Goal: Find specific page/section: Find specific page/section

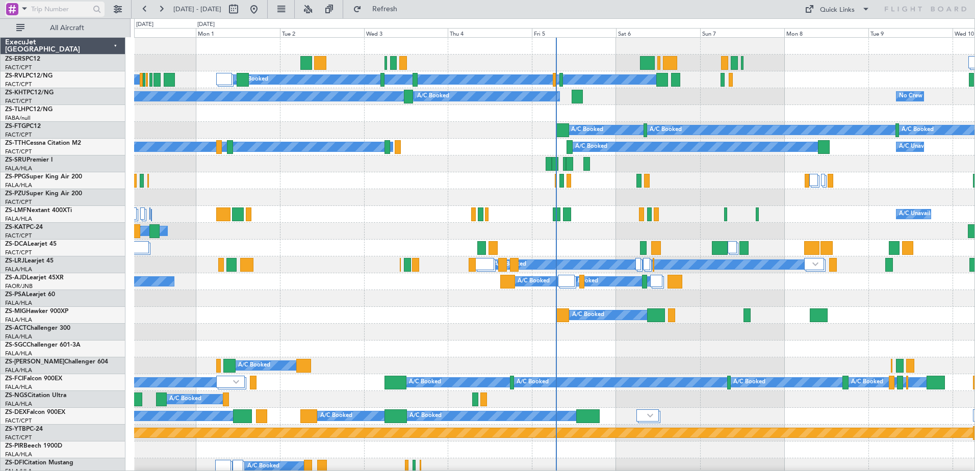
click at [23, 7] on span at bounding box center [24, 8] width 12 height 13
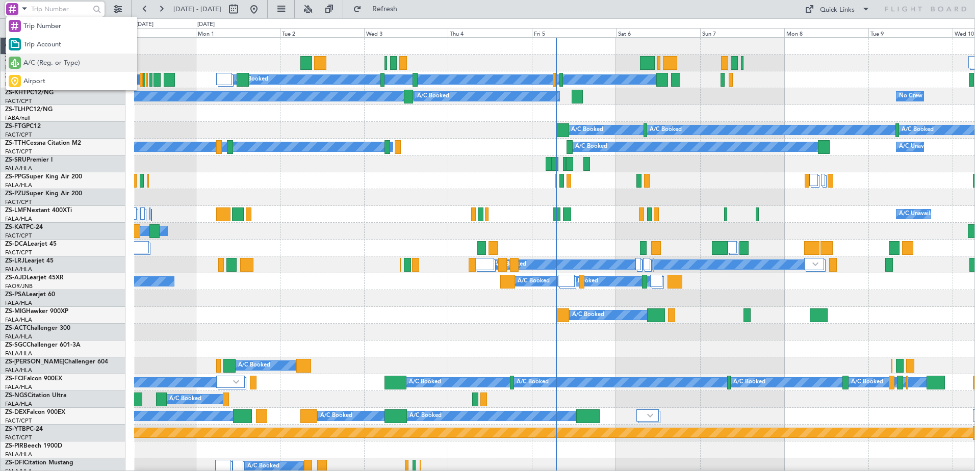
click at [39, 61] on span "A/C (Reg. or Type)" at bounding box center [51, 63] width 57 height 10
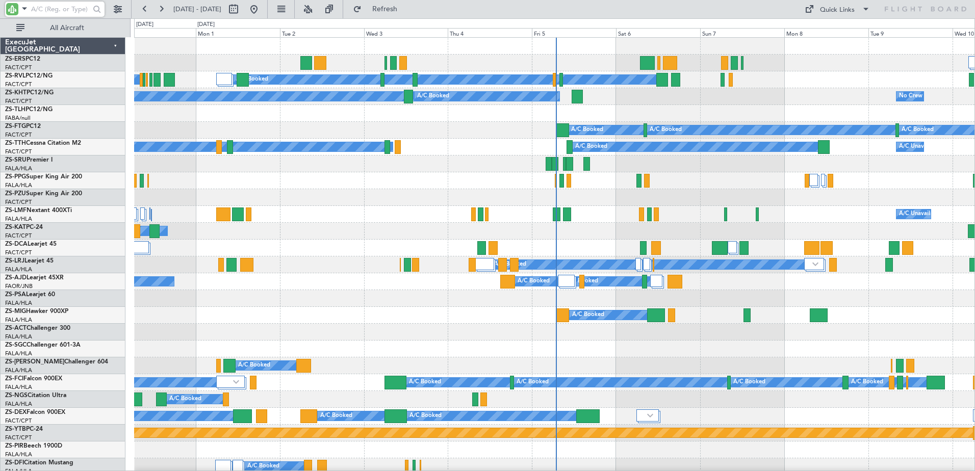
click at [44, 13] on input "text" at bounding box center [60, 9] width 59 height 15
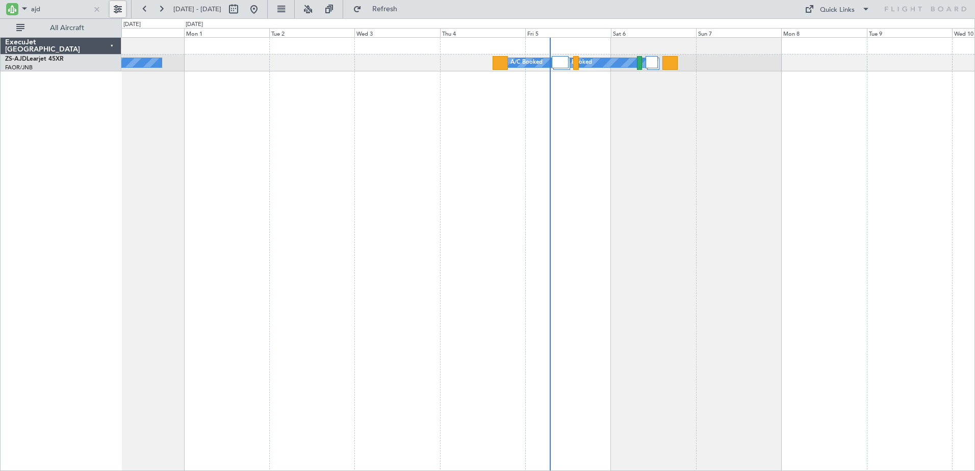
click at [122, 10] on button at bounding box center [118, 9] width 16 height 16
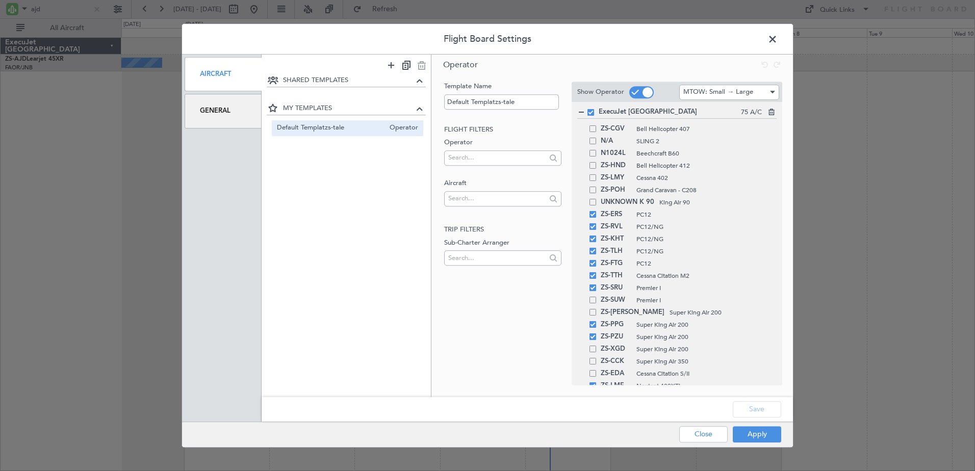
click at [239, 110] on div "General" at bounding box center [223, 111] width 77 height 34
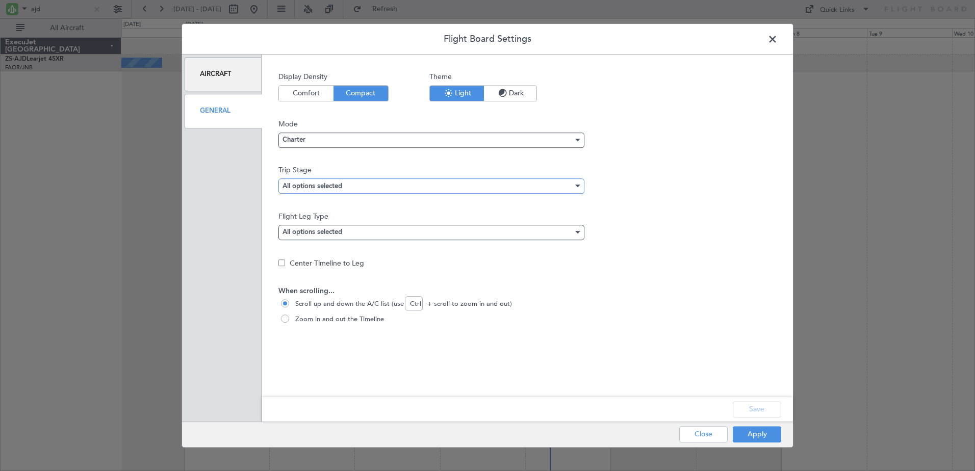
click at [362, 187] on div "All options selected" at bounding box center [427, 185] width 291 height 15
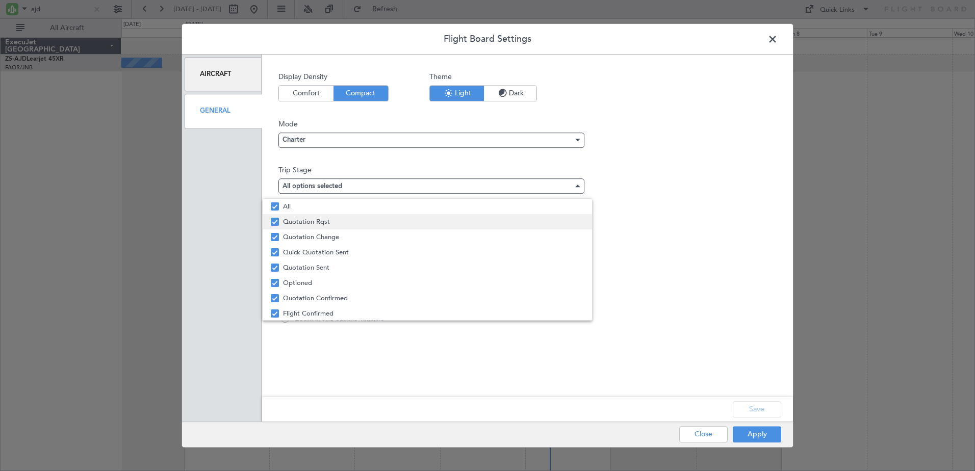
click at [297, 221] on span "Quotation Rqst" at bounding box center [433, 221] width 301 height 15
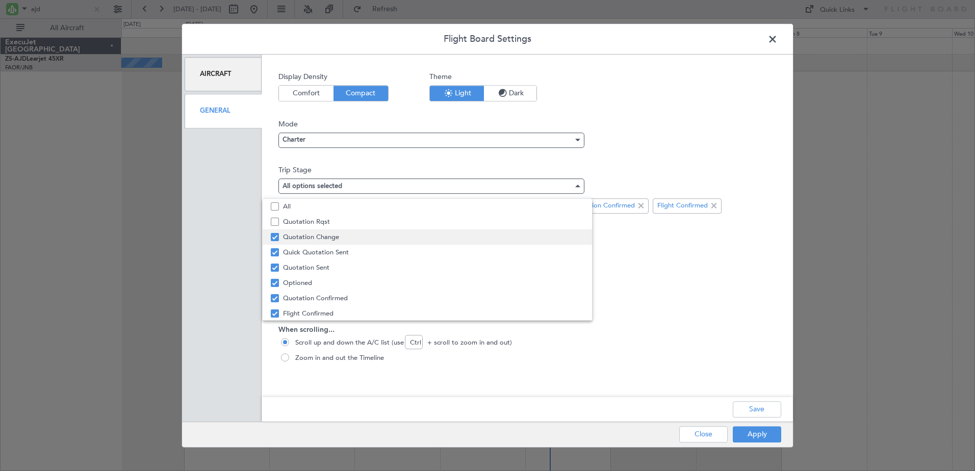
drag, startPoint x: 298, startPoint y: 233, endPoint x: 293, endPoint y: 252, distance: 18.9
click at [298, 234] on span "Quotation Change" at bounding box center [433, 236] width 301 height 15
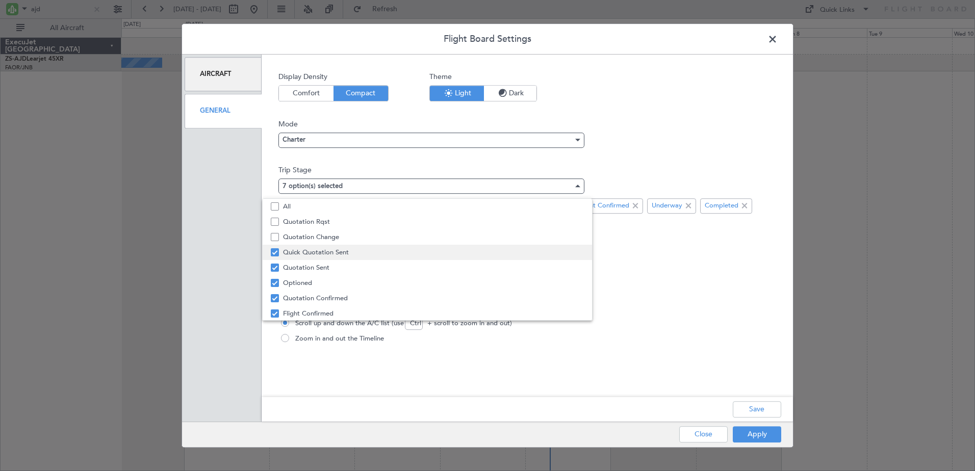
click at [293, 252] on span "Quick Quotation Sent" at bounding box center [433, 252] width 301 height 15
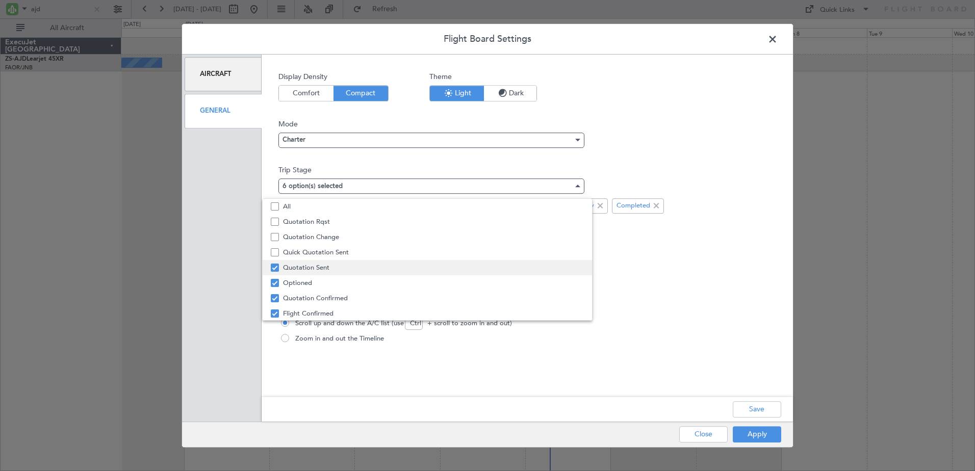
click at [296, 266] on span "Quotation Sent" at bounding box center [433, 267] width 301 height 15
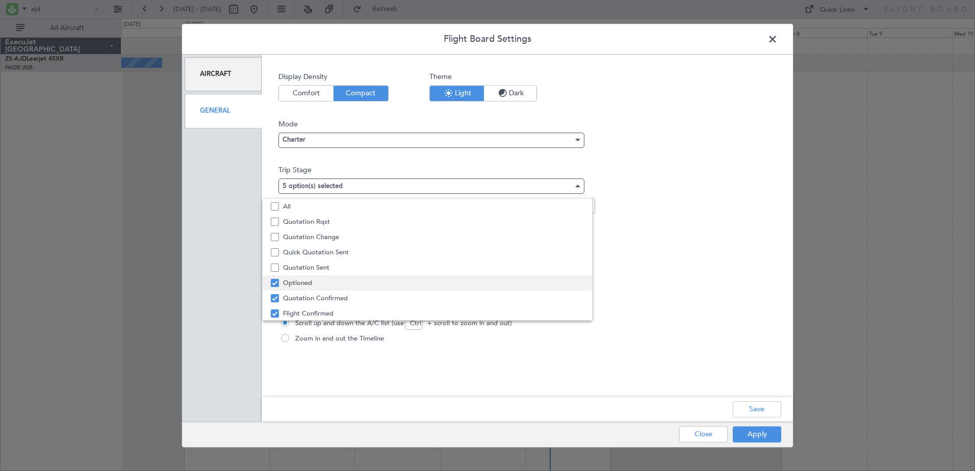
click at [297, 283] on span "Optioned" at bounding box center [433, 282] width 301 height 15
click at [297, 296] on span "Quotation Confirmed" at bounding box center [433, 298] width 301 height 15
click at [767, 414] on div at bounding box center [487, 235] width 975 height 471
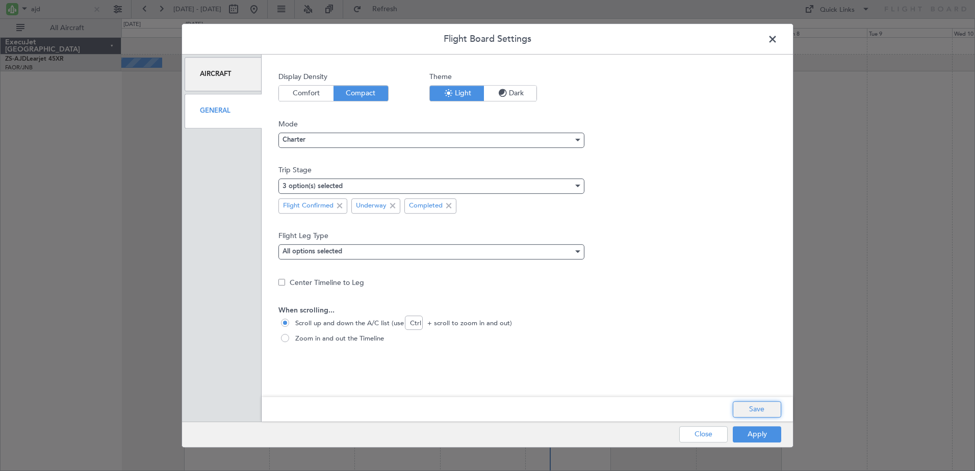
click at [759, 411] on button "Save" at bounding box center [757, 409] width 48 height 16
click at [761, 432] on button "Apply" at bounding box center [757, 434] width 48 height 16
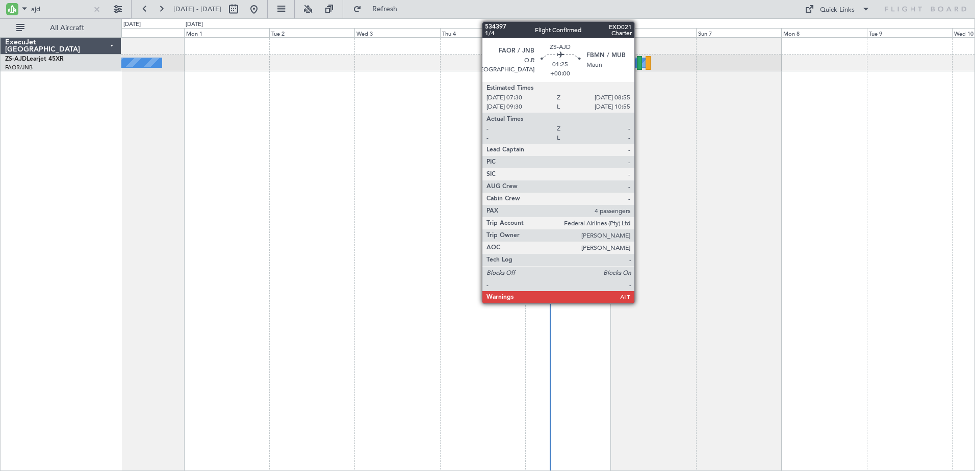
click at [639, 67] on div at bounding box center [639, 63] width 5 height 14
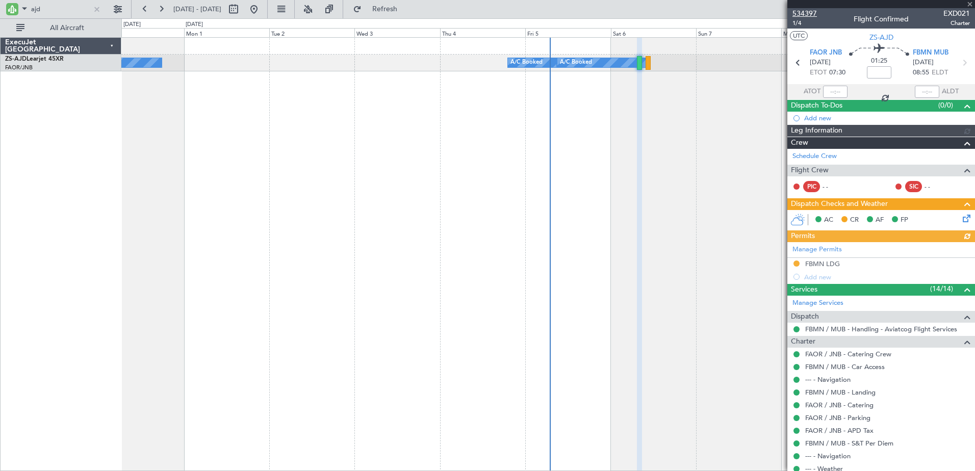
click at [805, 13] on span "534397" at bounding box center [804, 13] width 24 height 11
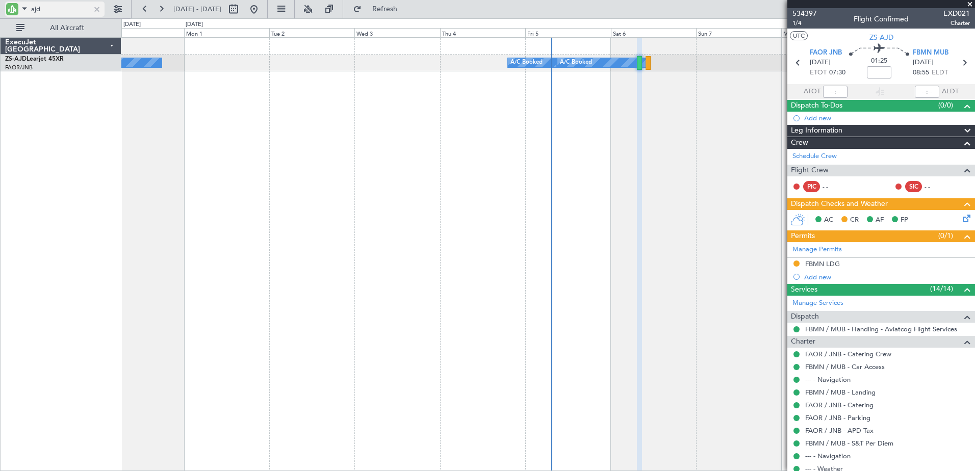
click at [38, 10] on input "ajd" at bounding box center [60, 9] width 59 height 15
type input "sla"
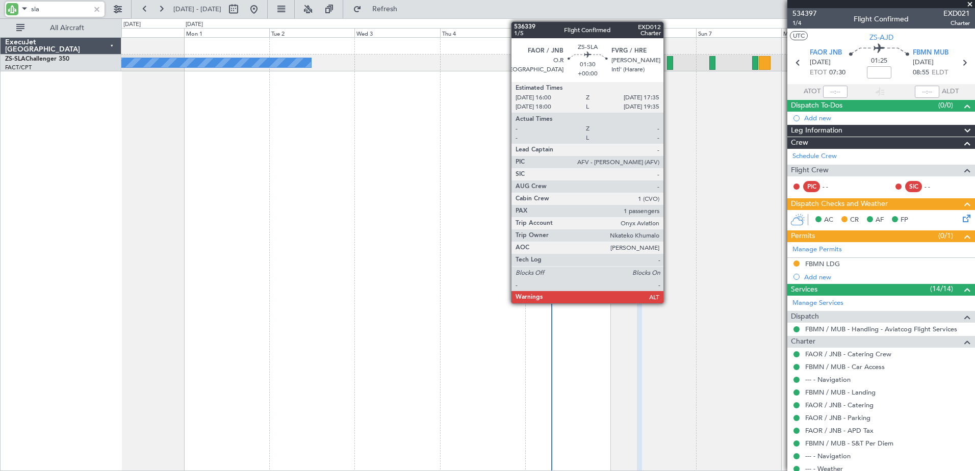
click at [668, 66] on div at bounding box center [670, 63] width 6 height 14
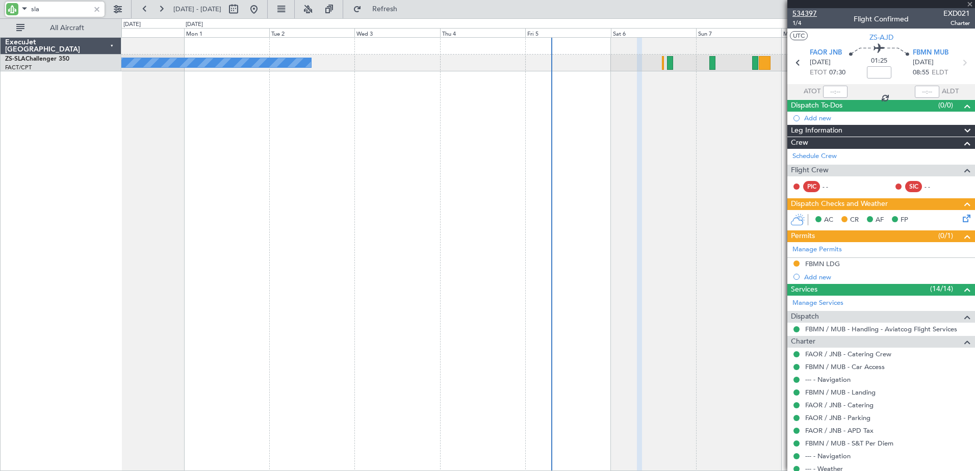
type input "1"
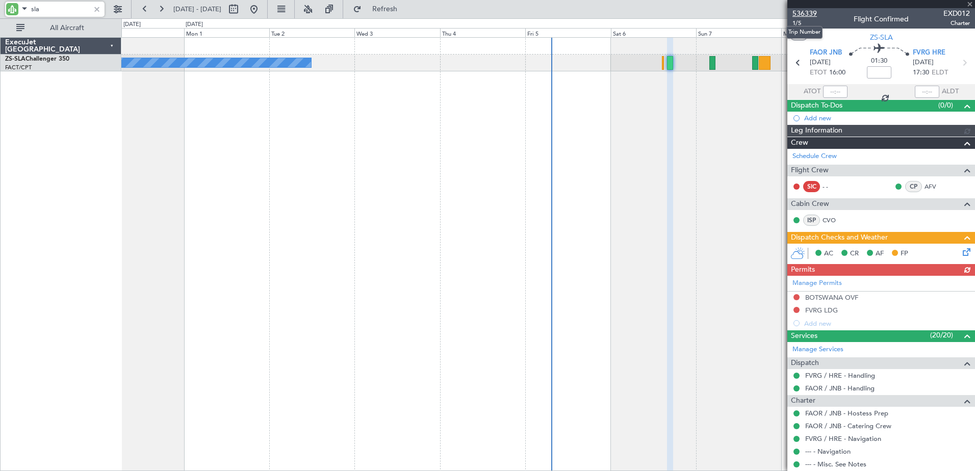
type input "sla"
click at [800, 13] on span "536339" at bounding box center [804, 13] width 24 height 11
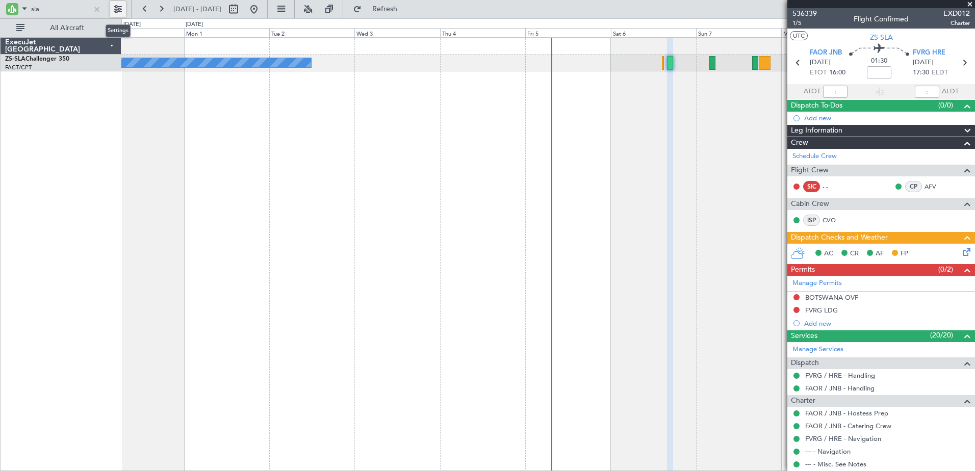
click at [120, 11] on button at bounding box center [118, 9] width 16 height 16
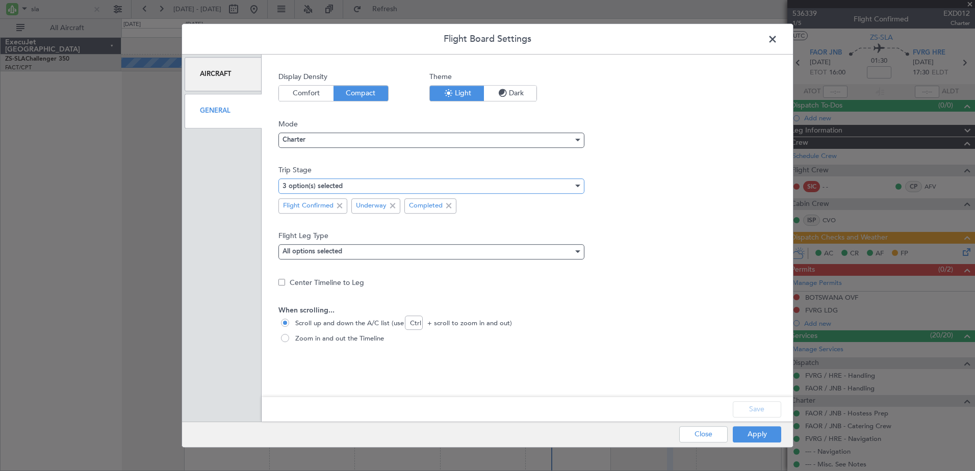
click at [399, 188] on div "3 option(s) selected" at bounding box center [427, 185] width 291 height 15
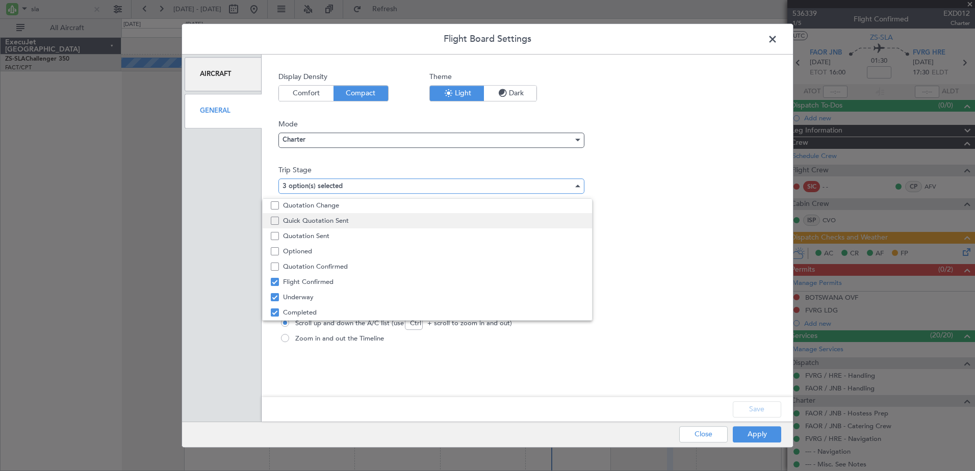
scroll to position [0, 0]
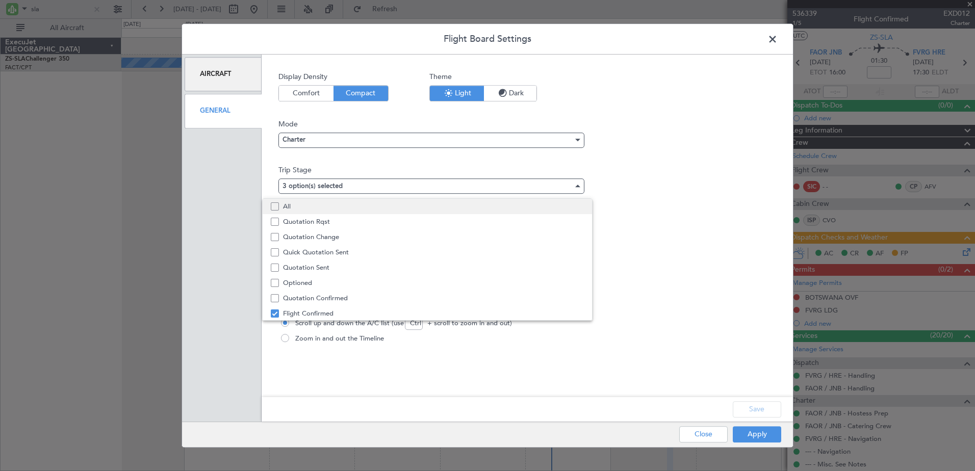
click at [367, 212] on span "All" at bounding box center [433, 206] width 301 height 15
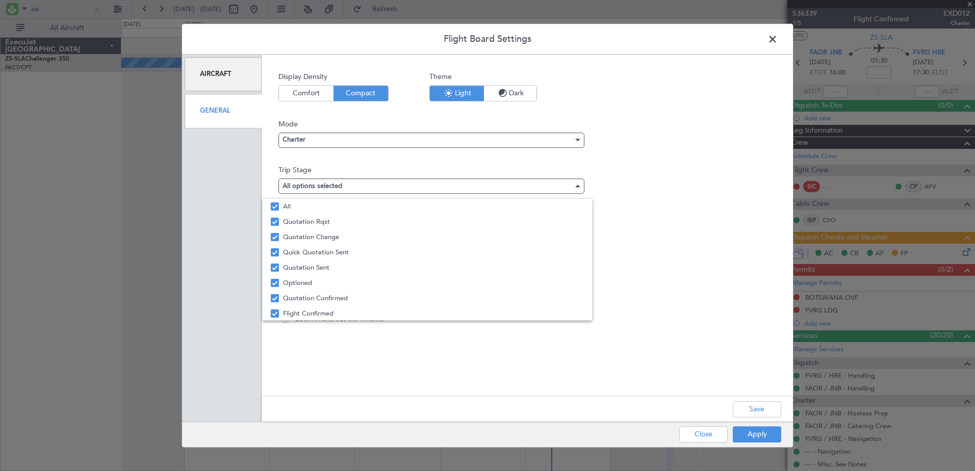
click at [769, 406] on div at bounding box center [487, 235] width 975 height 471
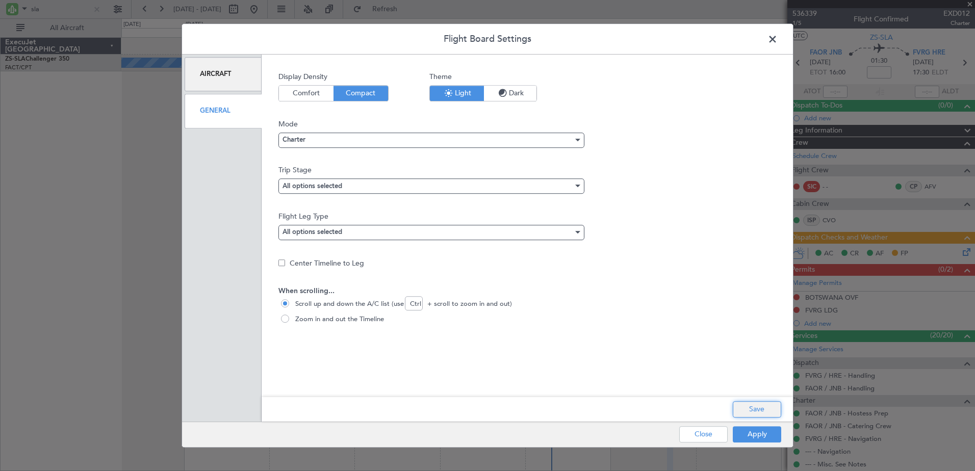
click at [769, 406] on button "Save" at bounding box center [757, 409] width 48 height 16
click at [763, 430] on button "Apply" at bounding box center [757, 434] width 48 height 16
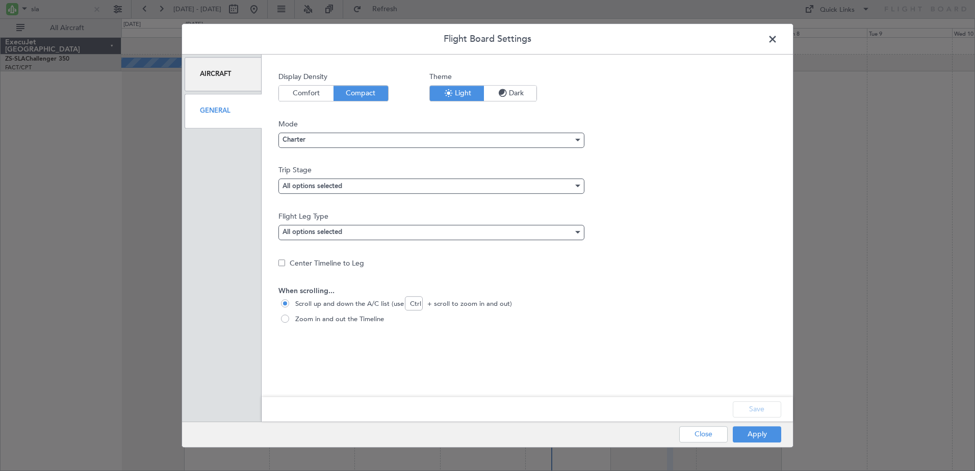
type input "0"
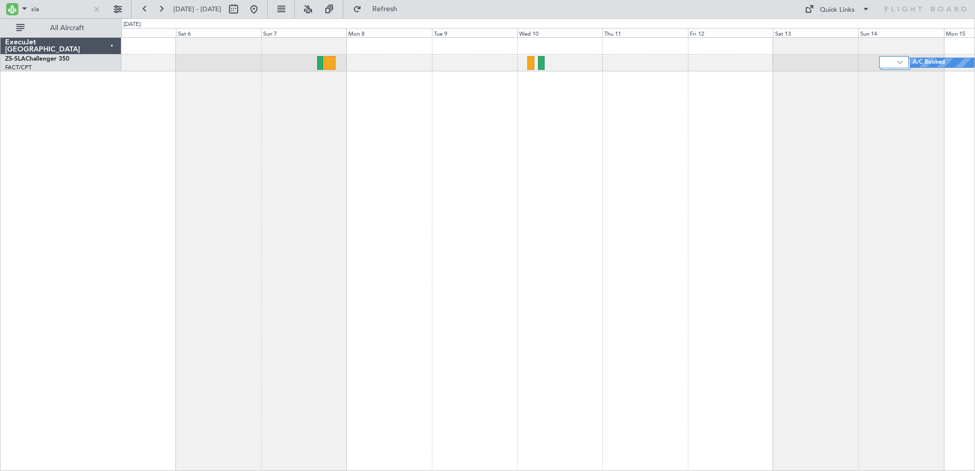
click at [409, 404] on div "A/C Booked A/C Booked A/C Booked" at bounding box center [547, 254] width 853 height 434
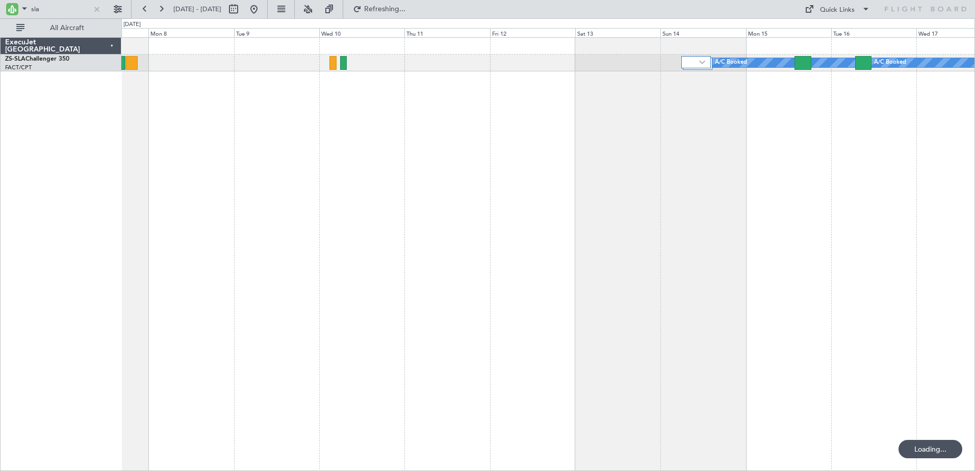
click at [534, 359] on div "A/C Booked A/C Booked A/C Booked" at bounding box center [547, 254] width 853 height 434
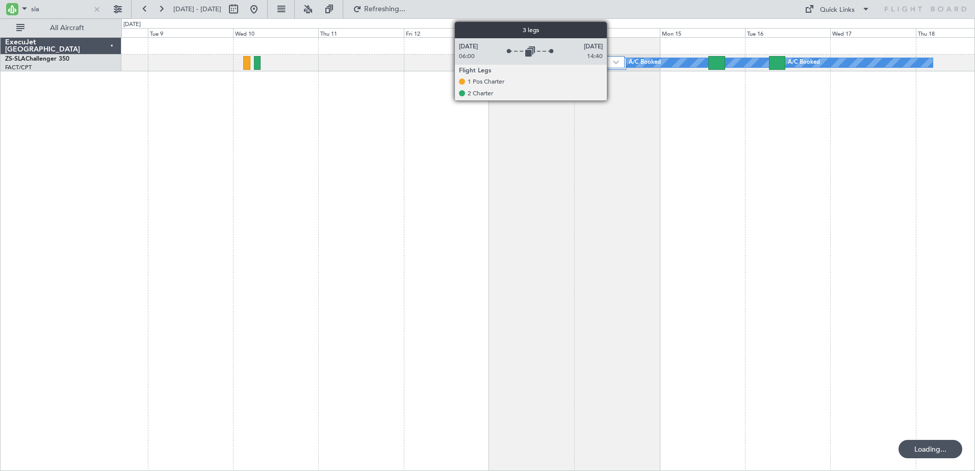
click at [611, 64] on div at bounding box center [610, 62] width 30 height 12
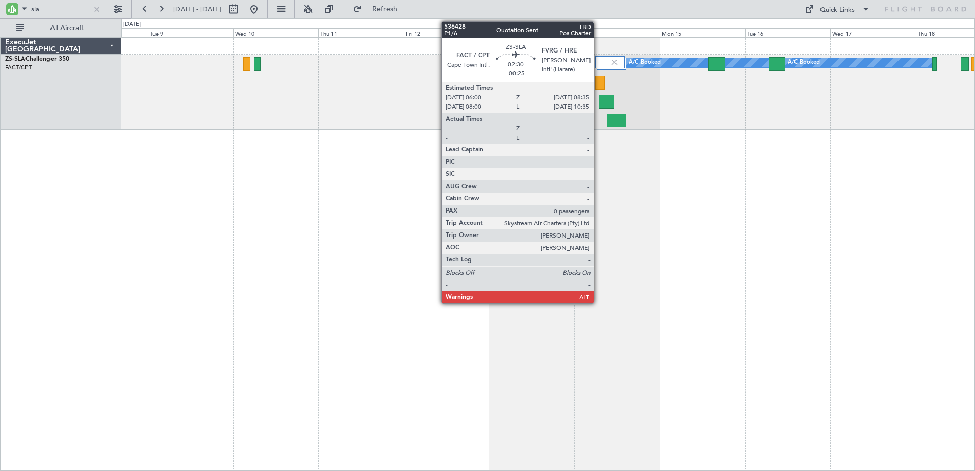
click at [598, 83] on div at bounding box center [600, 83] width 10 height 14
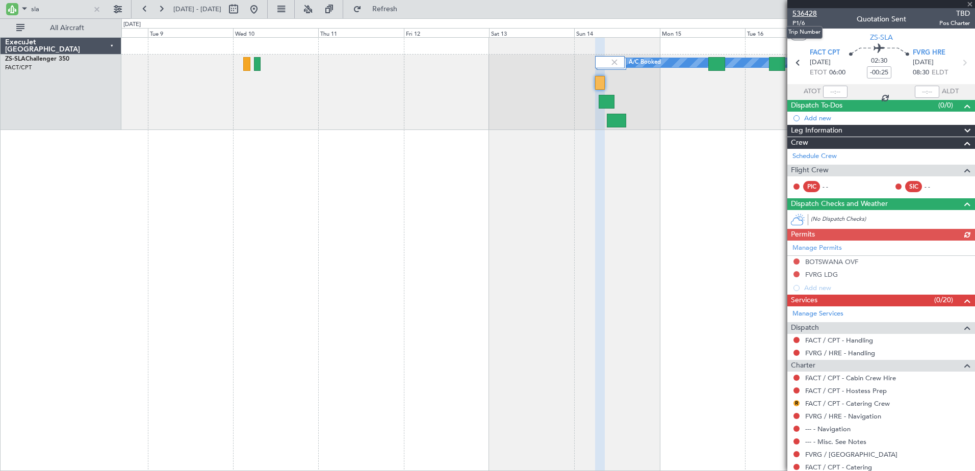
click at [806, 11] on span "536428" at bounding box center [804, 13] width 24 height 11
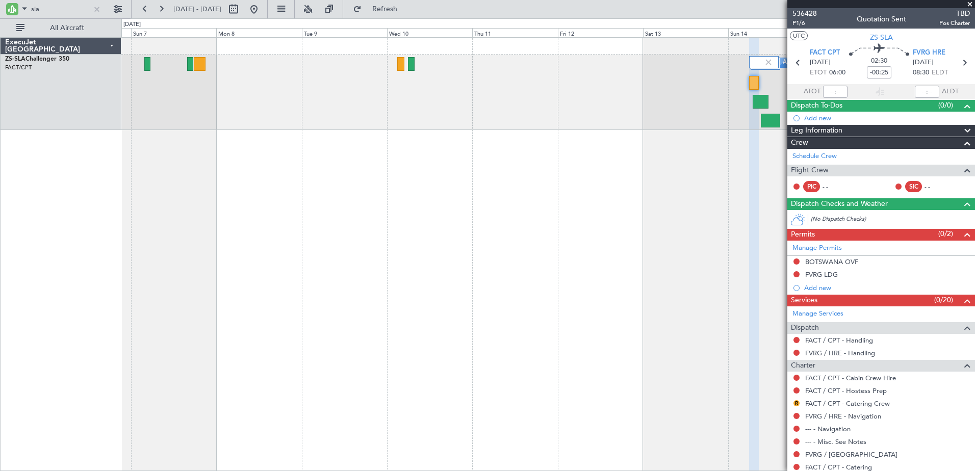
click at [484, 111] on div "A/C Booked A/C Booked A/C Booked" at bounding box center [547, 92] width 853 height 75
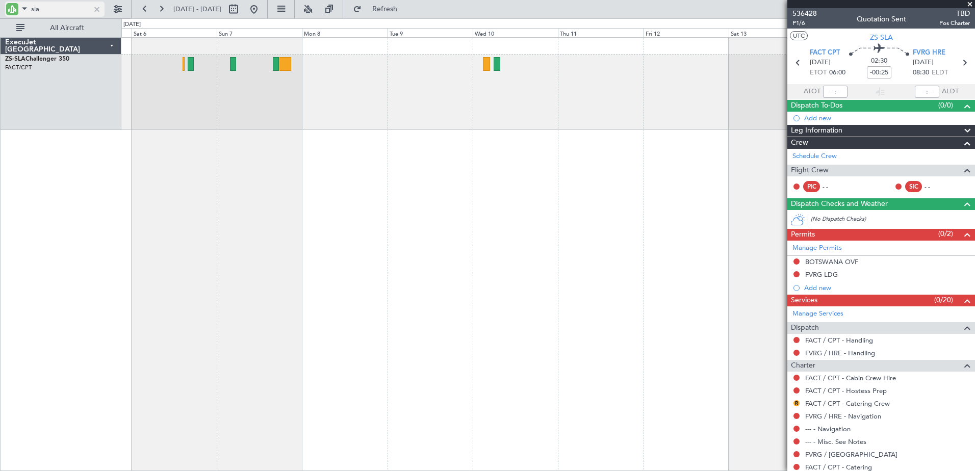
click at [36, 5] on input "sla" at bounding box center [60, 9] width 59 height 15
click at [36, 6] on input "sla" at bounding box center [60, 9] width 59 height 15
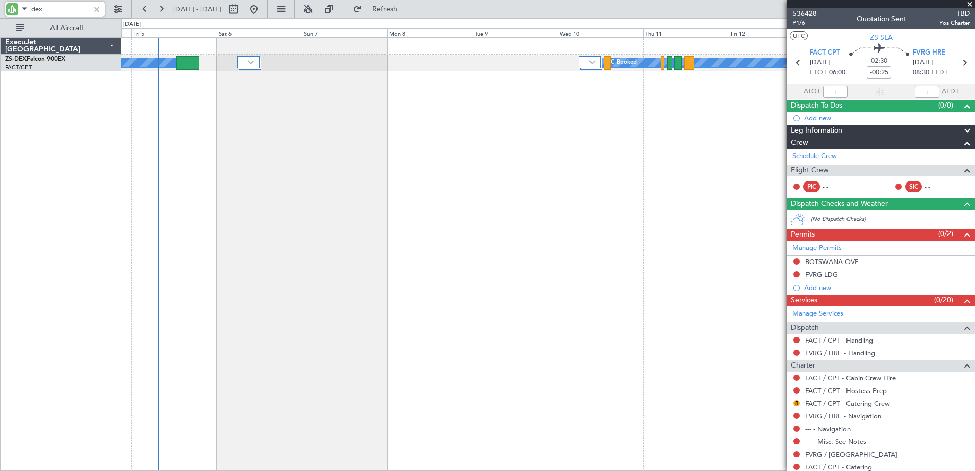
click at [501, 171] on div "A/C Booked A/C Booked A/C Booked A/C Booked" at bounding box center [547, 254] width 853 height 434
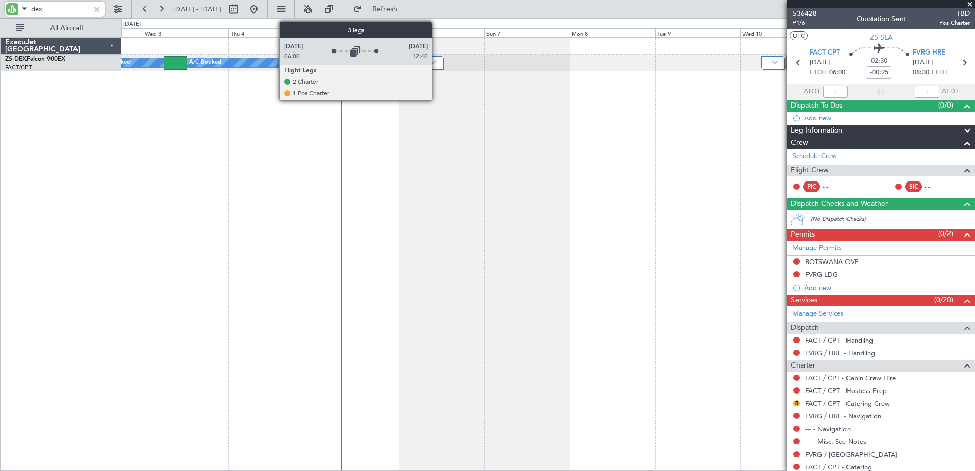
click at [436, 57] on div at bounding box center [431, 62] width 22 height 12
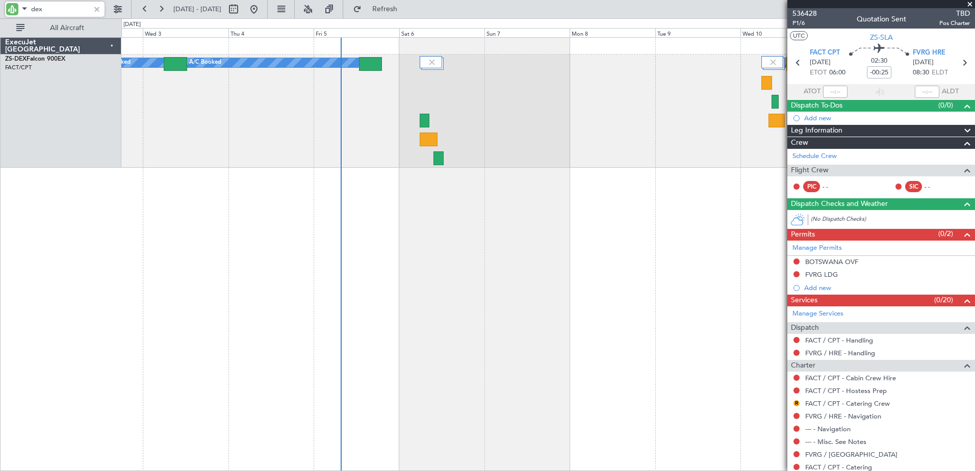
click at [32, 8] on input "dex" at bounding box center [60, 9] width 59 height 15
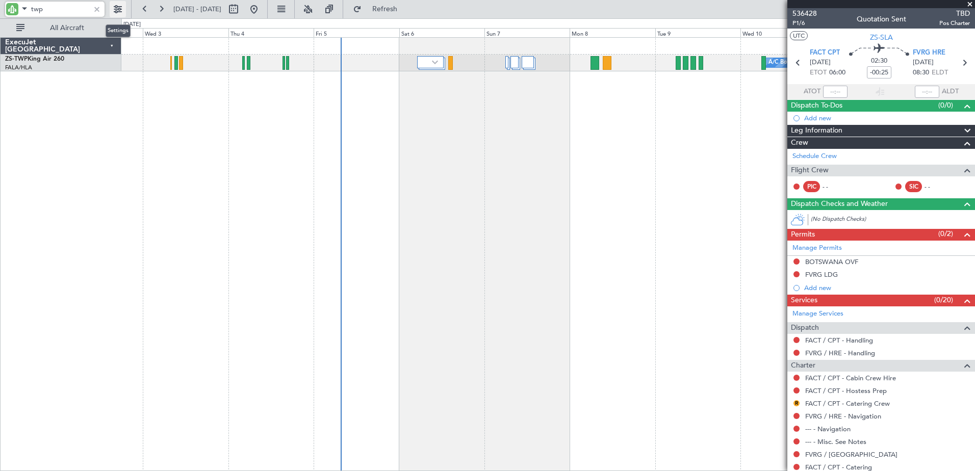
type input "twp"
click at [123, 7] on button at bounding box center [118, 9] width 16 height 16
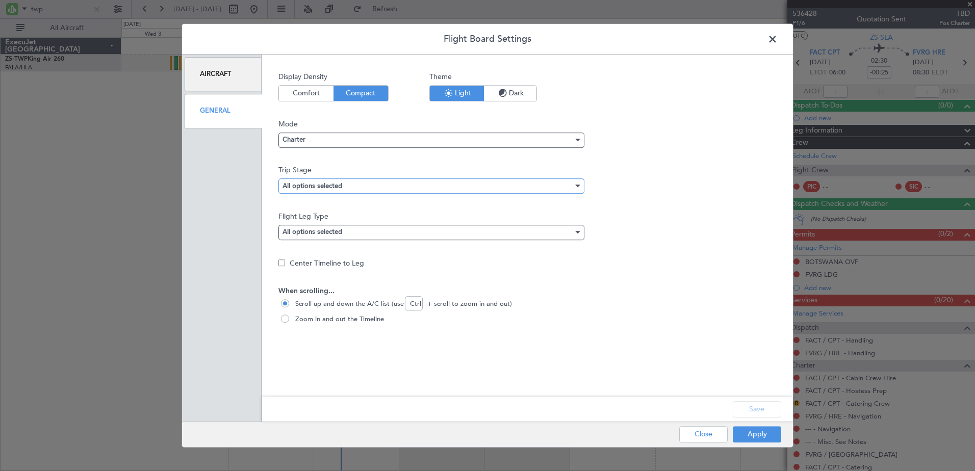
click at [325, 187] on mat-select-trigger "All options selected" at bounding box center [312, 186] width 60 height 7
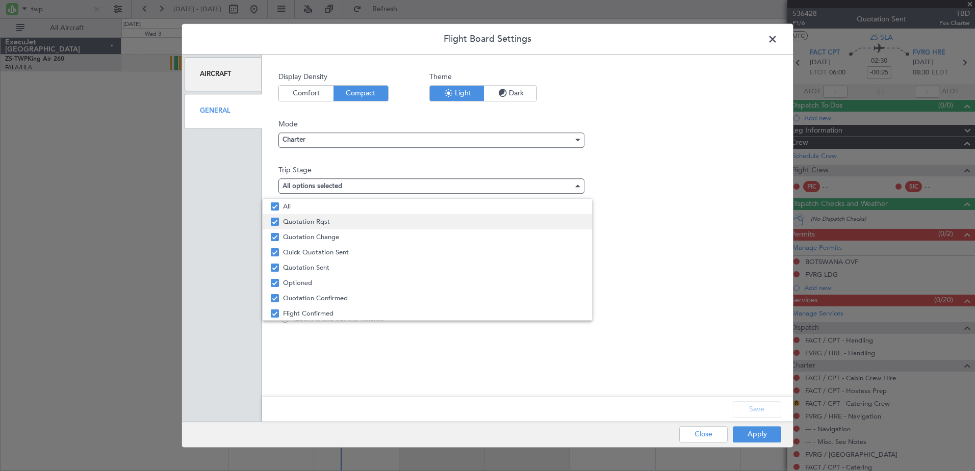
click at [313, 228] on span "Quotation Rqst" at bounding box center [433, 221] width 301 height 15
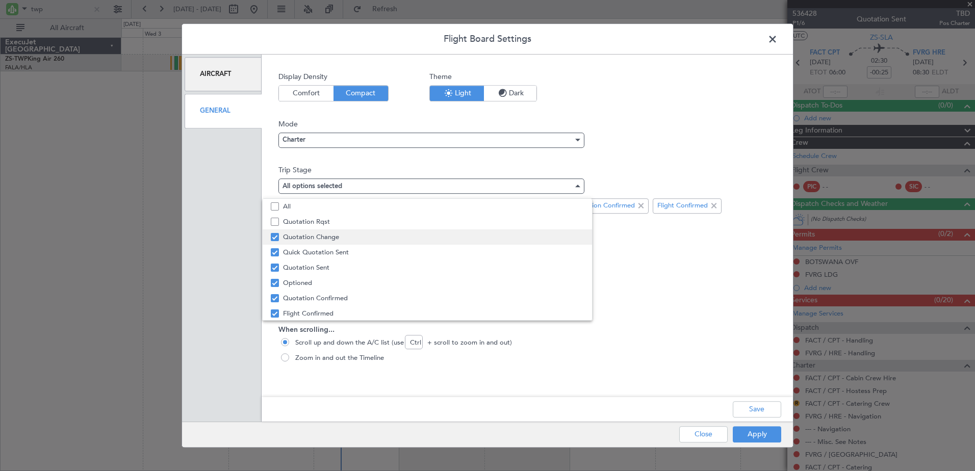
click at [321, 238] on span "Quotation Change" at bounding box center [433, 236] width 301 height 15
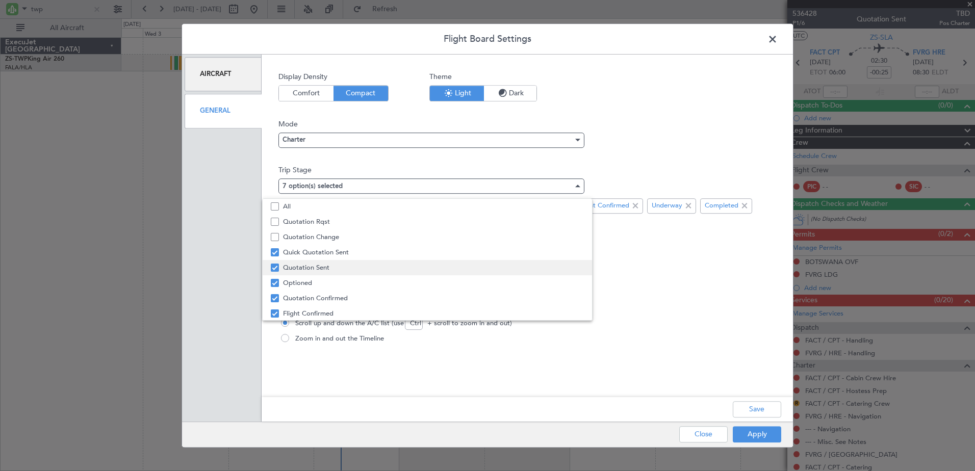
drag, startPoint x: 321, startPoint y: 253, endPoint x: 318, endPoint y: 263, distance: 10.5
click at [320, 259] on span "Quick Quotation Sent" at bounding box center [433, 252] width 301 height 15
click at [317, 271] on span "Quotation Sent" at bounding box center [433, 267] width 301 height 15
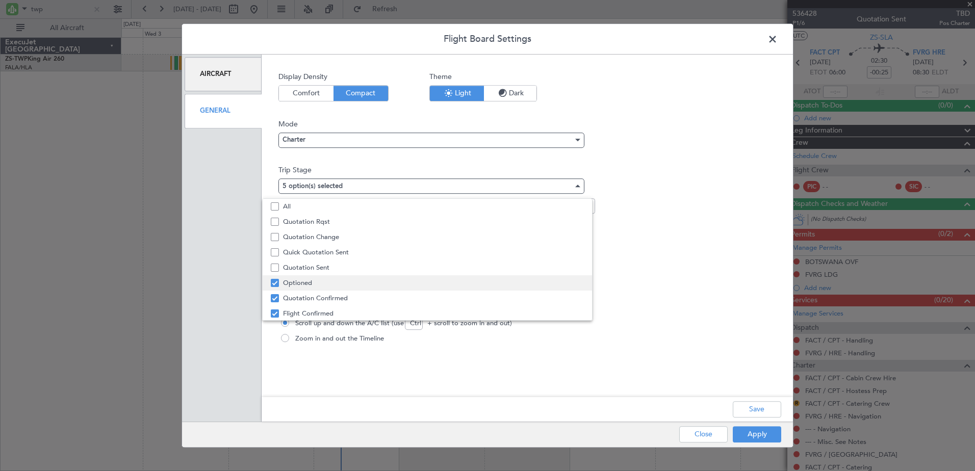
click at [316, 284] on span "Optioned" at bounding box center [433, 282] width 301 height 15
click at [768, 414] on div at bounding box center [487, 235] width 975 height 471
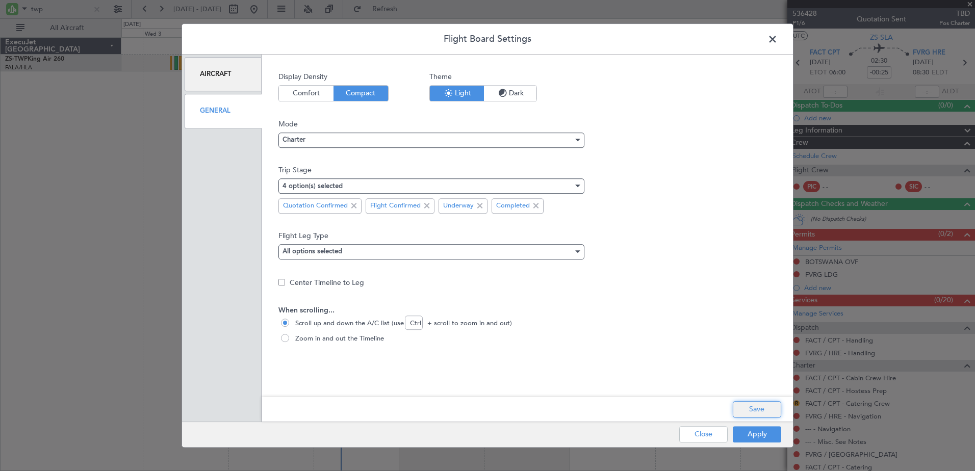
click at [765, 413] on button "Save" at bounding box center [757, 409] width 48 height 16
click at [765, 436] on button "Apply" at bounding box center [757, 434] width 48 height 16
